Goal: Information Seeking & Learning: Learn about a topic

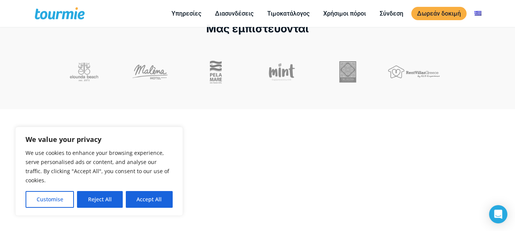
scroll to position [269, 0]
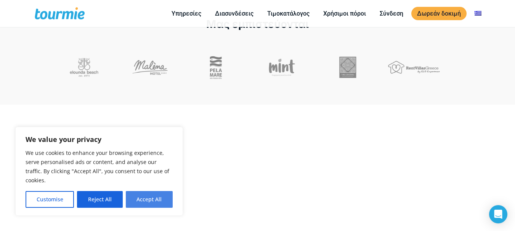
click at [152, 198] on button "Accept All" at bounding box center [149, 199] width 47 height 17
checkbox input "true"
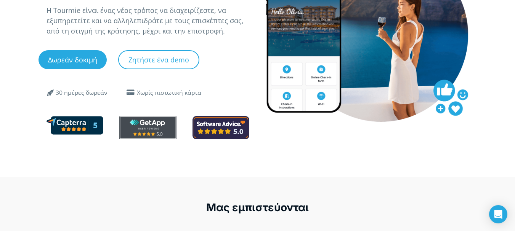
scroll to position [0, 0]
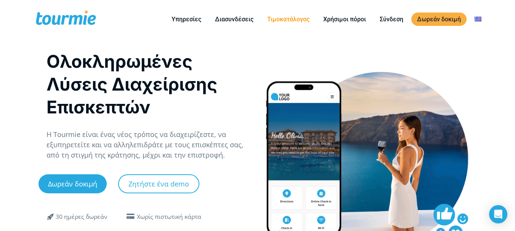
click at [301, 16] on link "Τιμοκατάλογος" at bounding box center [288, 19] width 54 height 10
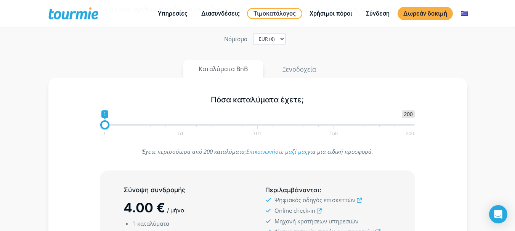
scroll to position [91, 0]
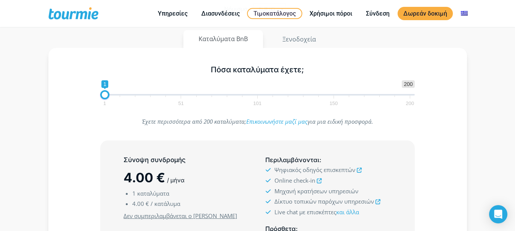
click at [120, 98] on span "1 51 101 150 200" at bounding box center [256, 101] width 305 height 10
click at [121, 94] on span "1 200 0 0 1 1 51 101 150 200" at bounding box center [257, 92] width 314 height 25
drag, startPoint x: 118, startPoint y: 96, endPoint x: 105, endPoint y: 94, distance: 12.2
click at [105, 94] on span at bounding box center [107, 94] width 9 height 9
click at [104, 94] on span at bounding box center [106, 94] width 9 height 9
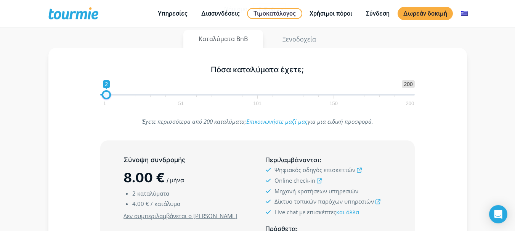
type input "1"
drag, startPoint x: 104, startPoint y: 94, endPoint x: 75, endPoint y: 96, distance: 29.0
click at [77, 96] on div "Πόσα καταλύματα έχετε; 1 200 0 0 1 1 51 101 150 200 1" at bounding box center [257, 84] width 396 height 50
drag, startPoint x: 291, startPoint y: 44, endPoint x: 298, endPoint y: 18, distance: 27.3
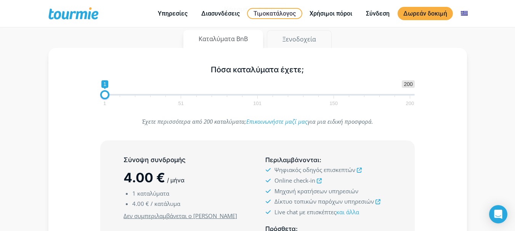
click at [292, 38] on button "Ξενοδοχεία" at bounding box center [299, 39] width 65 height 18
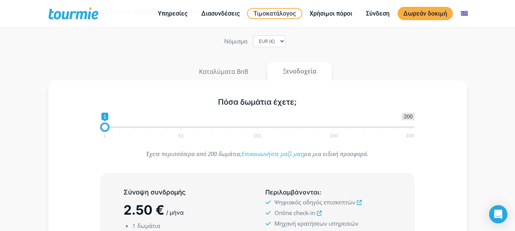
scroll to position [0, 0]
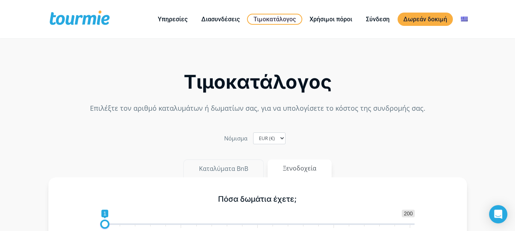
click at [231, 168] on button "Καταλύματα BnB" at bounding box center [223, 169] width 80 height 18
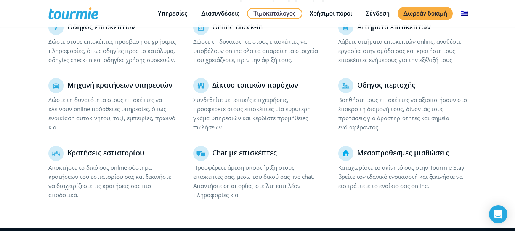
scroll to position [547, 0]
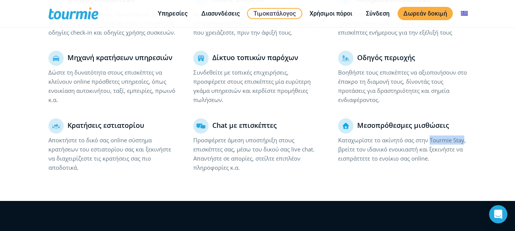
drag, startPoint x: 431, startPoint y: 139, endPoint x: 349, endPoint y: 151, distance: 82.7
click at [349, 151] on p "Καταχωρίστε το ακίνητό σας στην Tourmie Stay, βρείτε τον ιδανικό ενοικιαστή και…" at bounding box center [402, 149] width 129 height 27
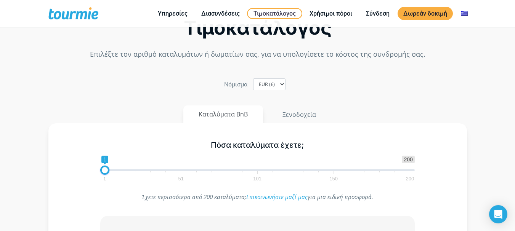
scroll to position [0, 0]
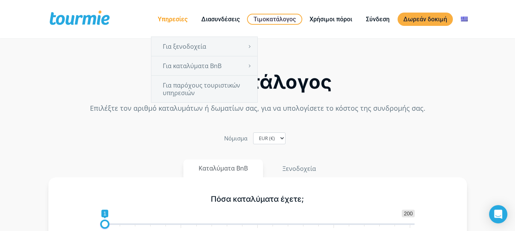
click at [166, 19] on link "Υπηρεσίες" at bounding box center [172, 19] width 41 height 10
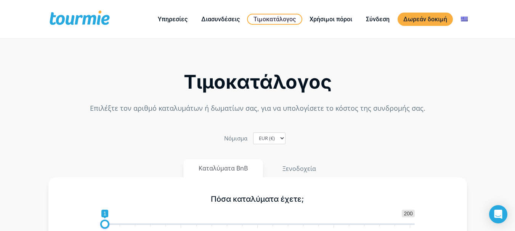
click at [409, 61] on div "Τιμοκατάλογος Επιλέξτε τον αριθμό καταλυμάτων ή δωματίων σας, για να υπολογίσετ…" at bounding box center [257, 80] width 434 height 73
click at [256, 15] on link "Τιμοκατάλογος" at bounding box center [274, 19] width 55 height 11
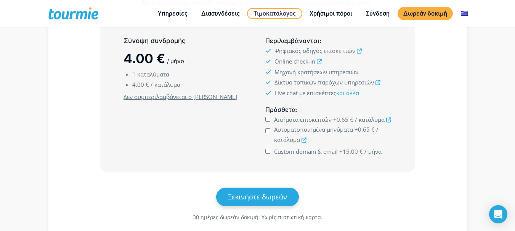
scroll to position [210, 0]
click at [350, 100] on div "Περιλαμβάνονται : Ψηφιακός οδηγός επισκεπτών Online check-in Μηχανή κρατήσεων υ…" at bounding box center [328, 68] width 142 height 69
click at [355, 93] on link "και άλλα" at bounding box center [347, 94] width 23 height 8
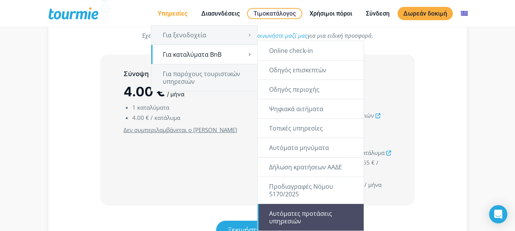
scroll to position [178, 0]
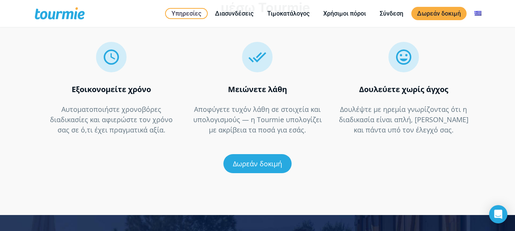
scroll to position [1367, 0]
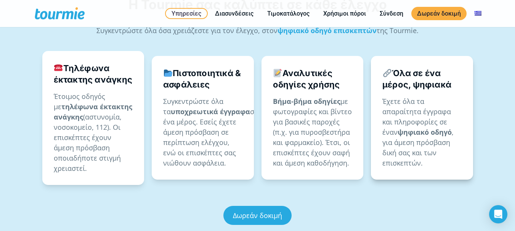
scroll to position [542, 0]
